Goal: Information Seeking & Learning: Learn about a topic

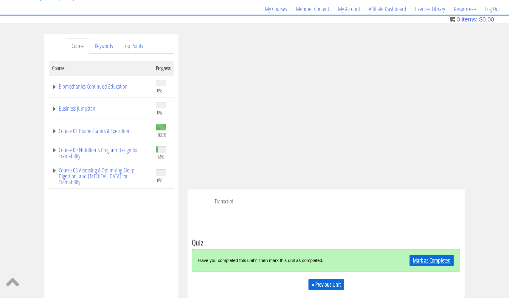
click at [433, 261] on link "Mark as Completed" at bounding box center [432, 260] width 44 height 11
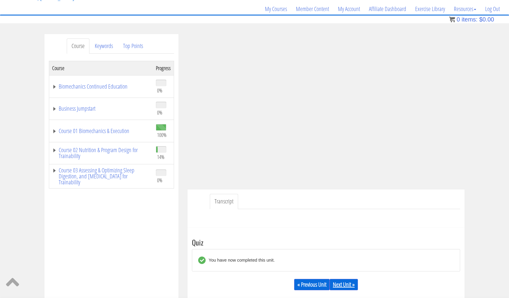
click at [352, 283] on link "Next Unit »" at bounding box center [344, 284] width 28 height 11
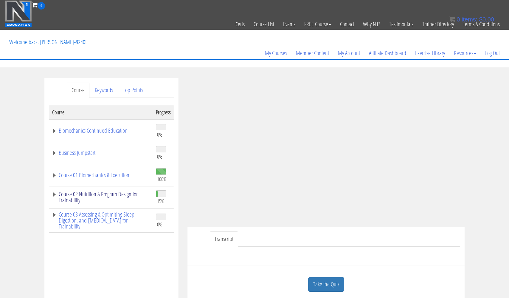
click at [112, 195] on link "Course 02 Nutrition & Program Design for Trainability" at bounding box center [101, 197] width 98 height 12
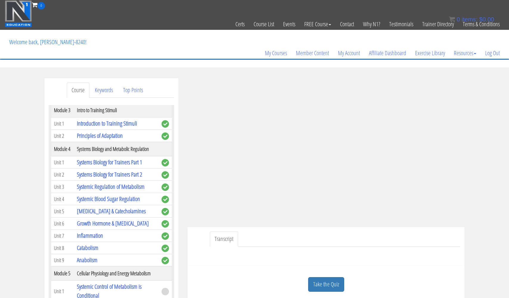
scroll to position [316, 0]
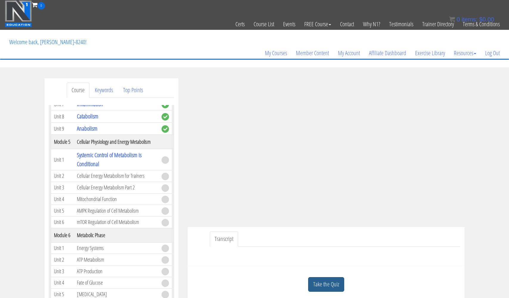
click at [319, 283] on link "Take the Quiz" at bounding box center [326, 284] width 36 height 15
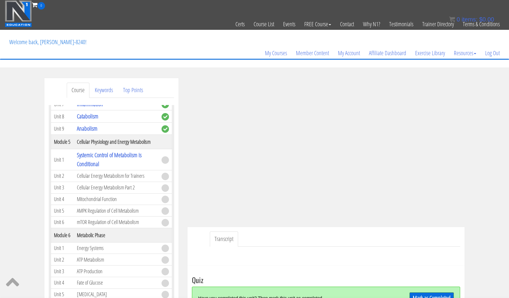
scroll to position [0, 0]
click at [131, 89] on link "Top Points" at bounding box center [133, 90] width 30 height 15
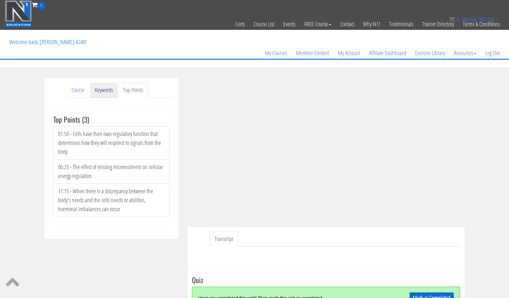
click at [108, 89] on link "Keywords" at bounding box center [104, 90] width 28 height 15
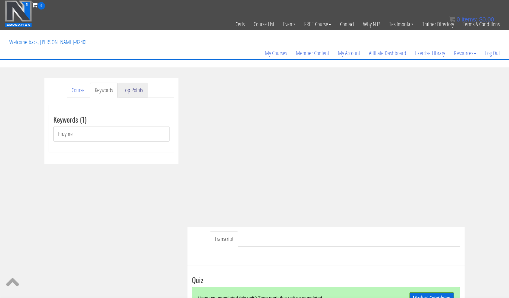
click at [136, 89] on link "Top Points" at bounding box center [133, 90] width 30 height 15
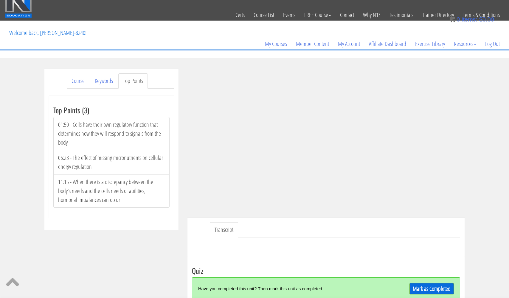
scroll to position [16, 0]
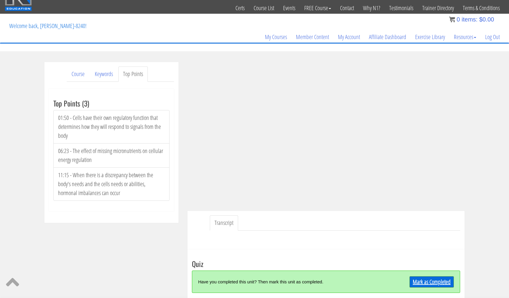
click at [424, 284] on link "Mark as Completed" at bounding box center [432, 281] width 44 height 11
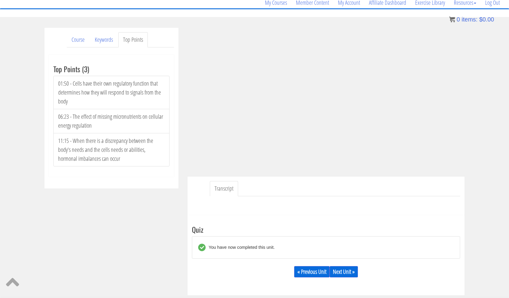
scroll to position [51, 0]
click at [352, 271] on link "Next Unit »" at bounding box center [344, 270] width 28 height 11
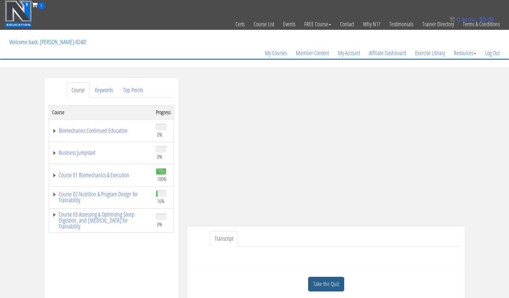
click at [328, 282] on link "Take the Quiz" at bounding box center [326, 284] width 36 height 15
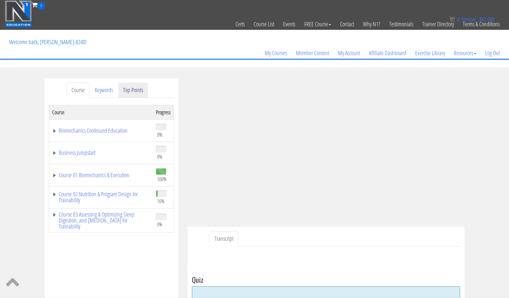
click at [131, 92] on link "Top Points" at bounding box center [133, 90] width 30 height 15
